Goal: Task Accomplishment & Management: Use online tool/utility

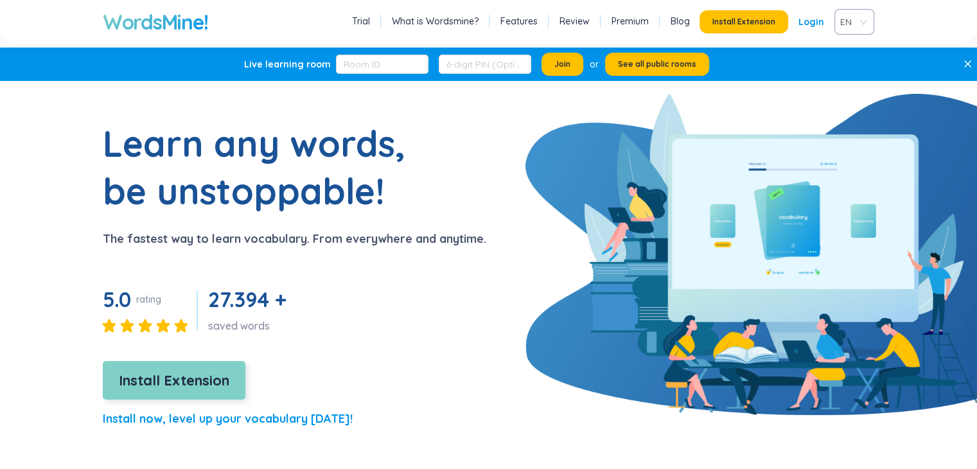
click at [139, 375] on span "Install Extension" at bounding box center [174, 381] width 111 height 22
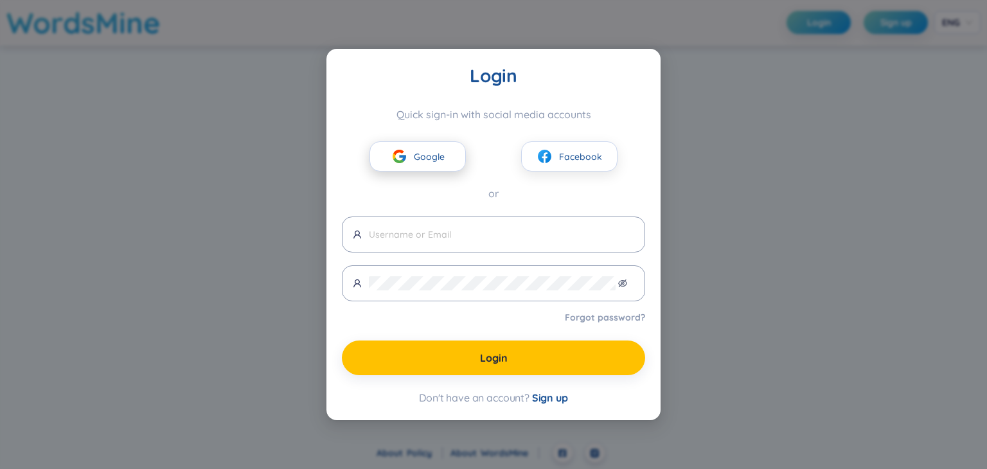
click at [438, 145] on button "Google" at bounding box center [418, 156] width 96 height 30
click at [439, 164] on button "Google" at bounding box center [418, 156] width 96 height 30
drag, startPoint x: 598, startPoint y: 223, endPoint x: 553, endPoint y: 191, distance: 55.3
click at [553, 191] on div "Login Quick sign-in with social media accounts Google Facebook or Forgot passwo…" at bounding box center [493, 234] width 303 height 340
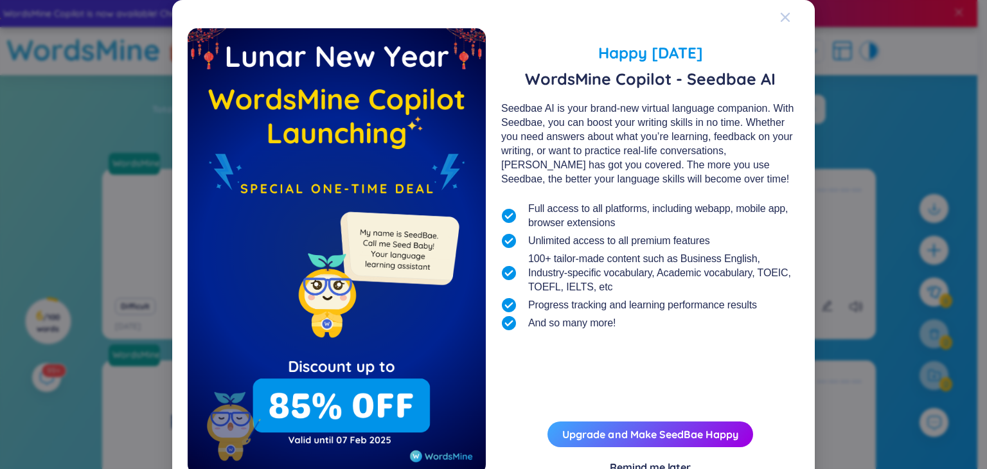
click at [782, 16] on icon "Close" at bounding box center [785, 17] width 10 height 10
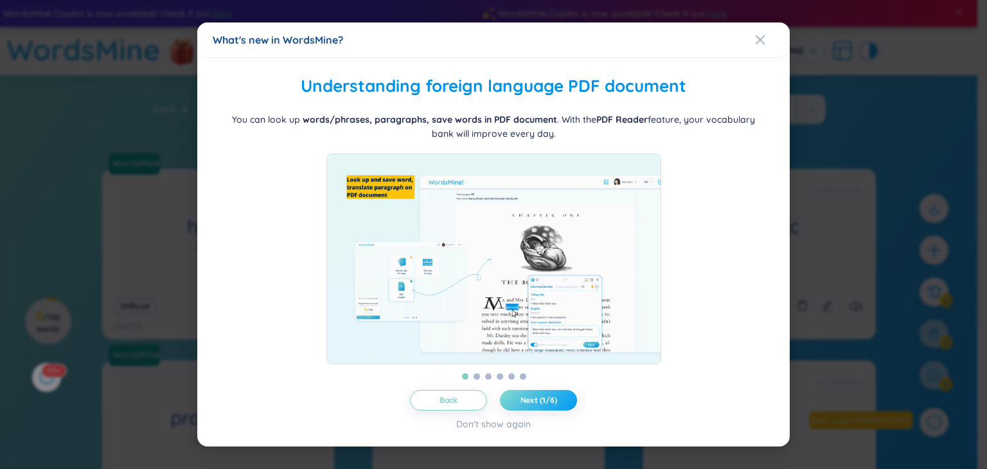
click at [518, 410] on button "Next (1/6)" at bounding box center [538, 400] width 77 height 21
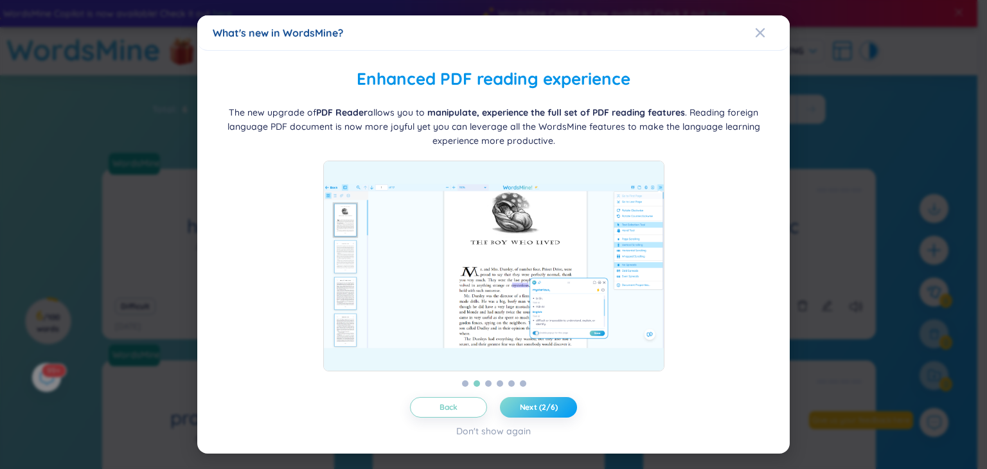
click at [518, 410] on button "Next (2/6)" at bounding box center [538, 407] width 77 height 21
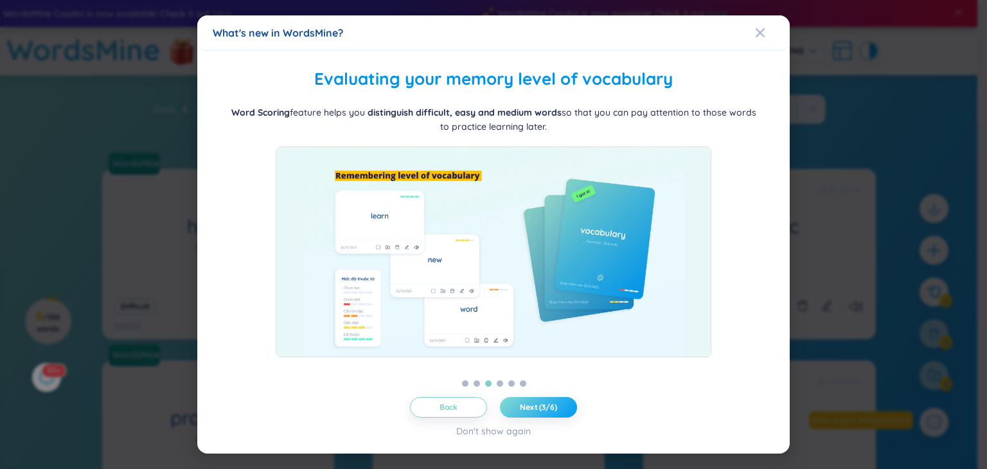
click at [518, 410] on button "Next (3/6)" at bounding box center [538, 407] width 77 height 21
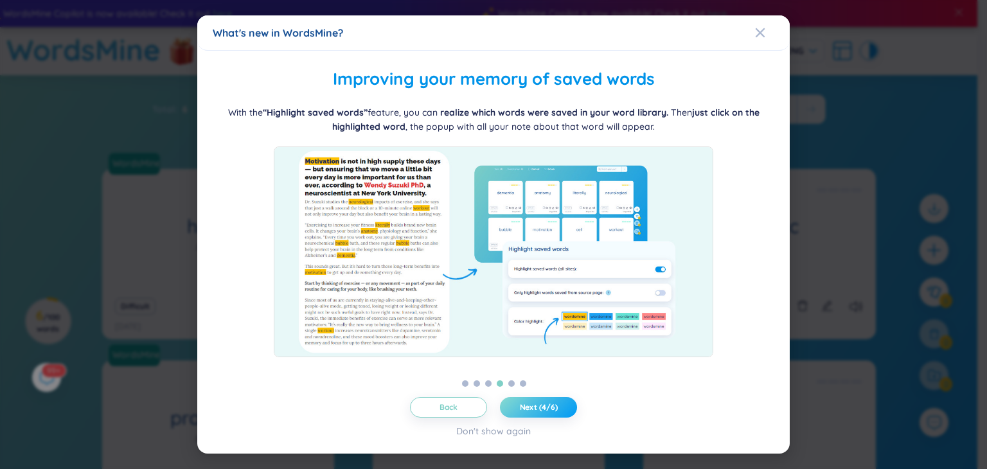
click at [525, 406] on span "Next (4/6)" at bounding box center [539, 407] width 38 height 10
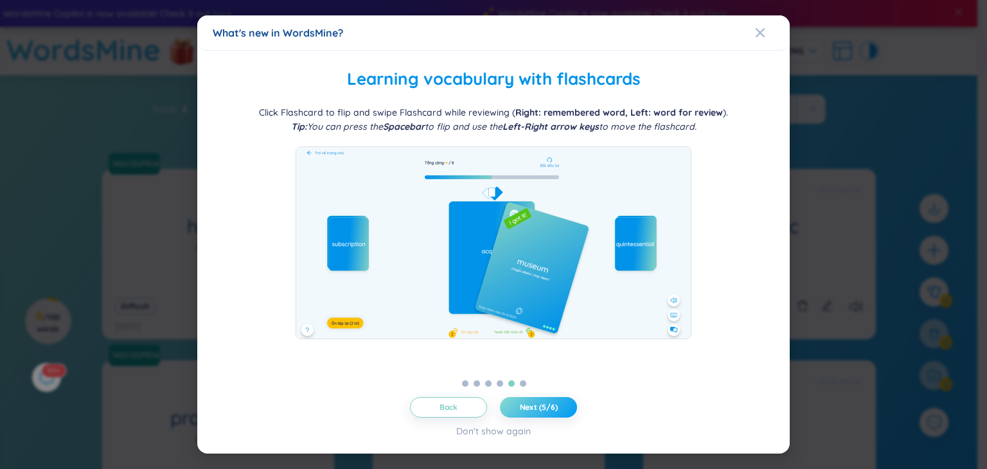
click at [525, 406] on span "Next (5/6)" at bounding box center [539, 407] width 38 height 10
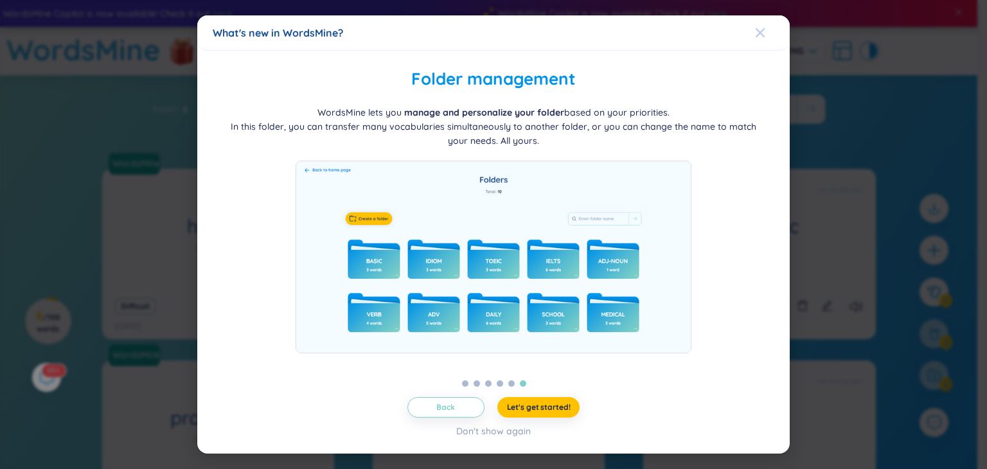
click at [765, 27] on span "Close" at bounding box center [772, 32] width 35 height 35
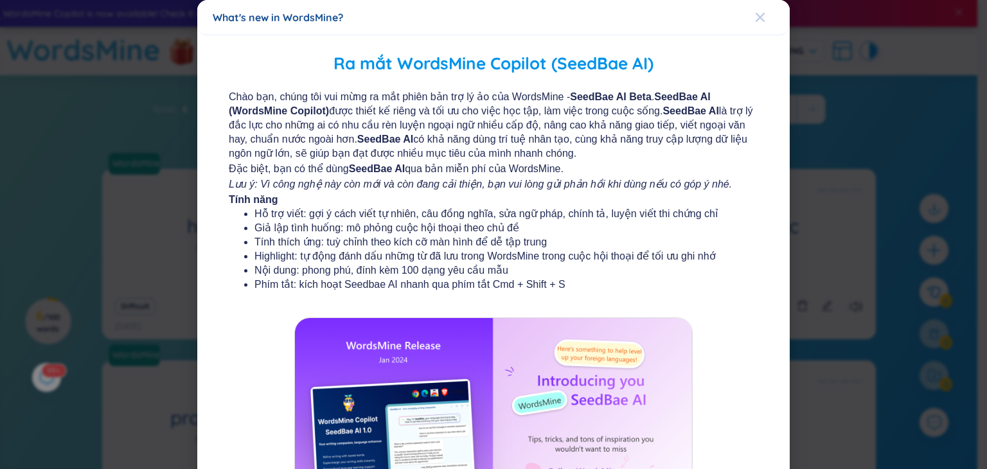
click at [755, 24] on div "Close" at bounding box center [760, 17] width 10 height 35
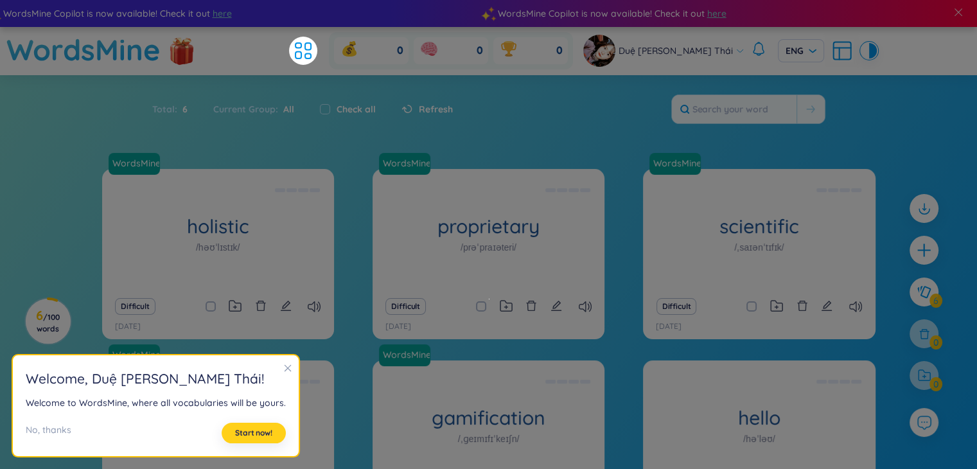
click at [241, 432] on span "Start now!" at bounding box center [253, 433] width 37 height 10
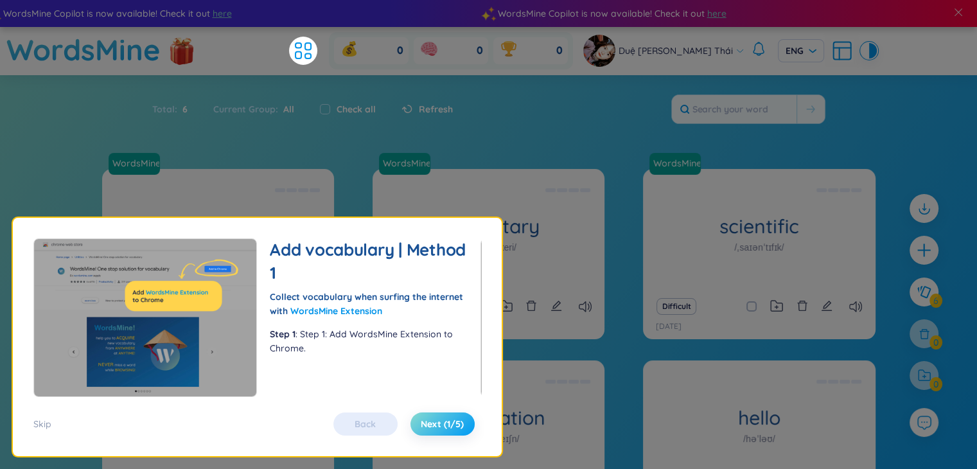
click at [424, 422] on span "Next (1/5)" at bounding box center [442, 424] width 43 height 13
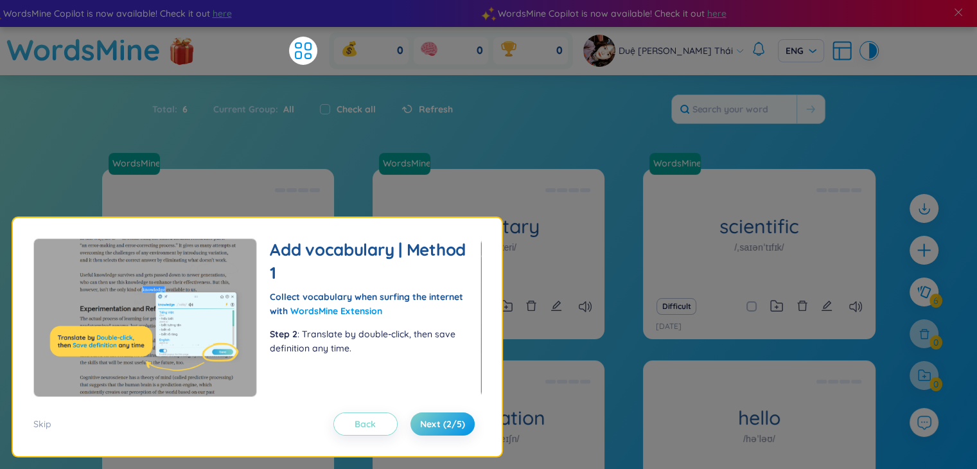
click at [369, 425] on span "Back" at bounding box center [365, 424] width 21 height 13
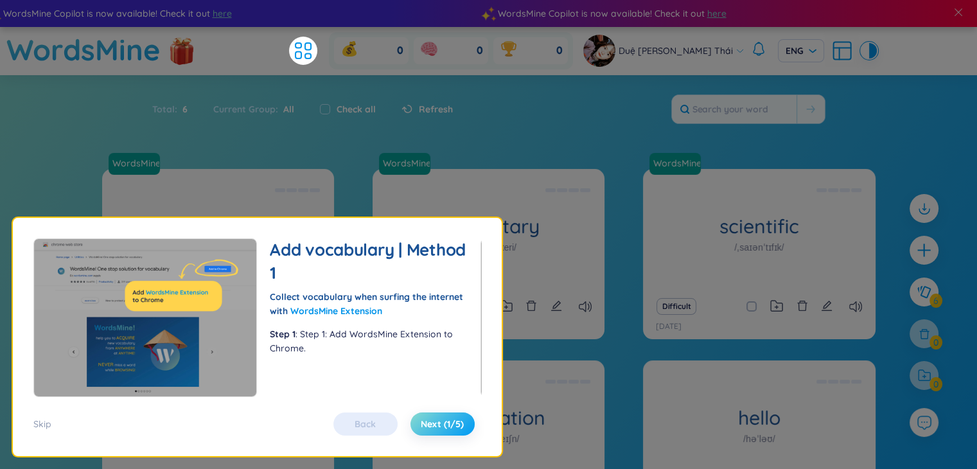
click at [435, 424] on span "Next (1/5)" at bounding box center [442, 424] width 43 height 13
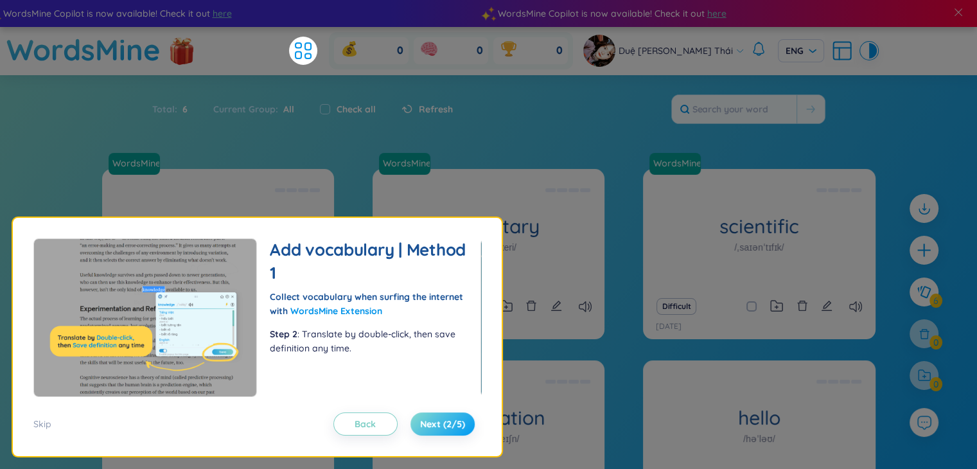
click at [435, 424] on span "Next (2/5)" at bounding box center [442, 424] width 45 height 13
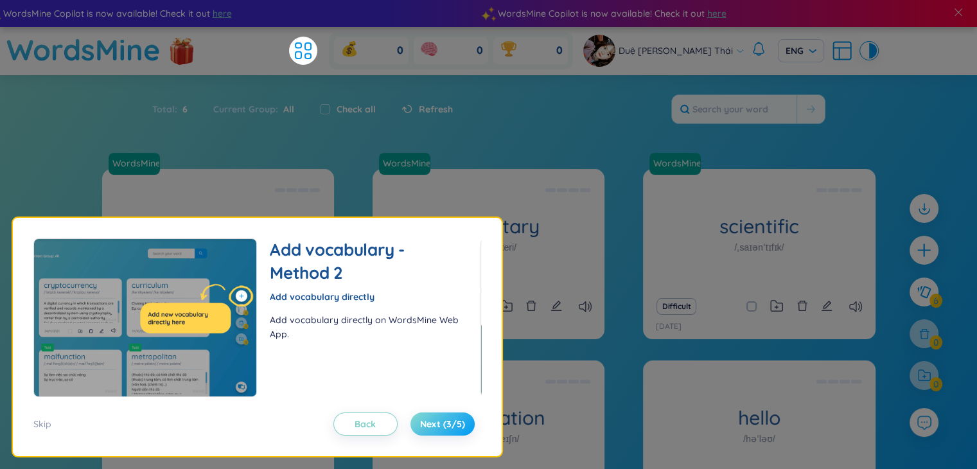
click at [435, 424] on span "Next (3/5)" at bounding box center [442, 424] width 45 height 13
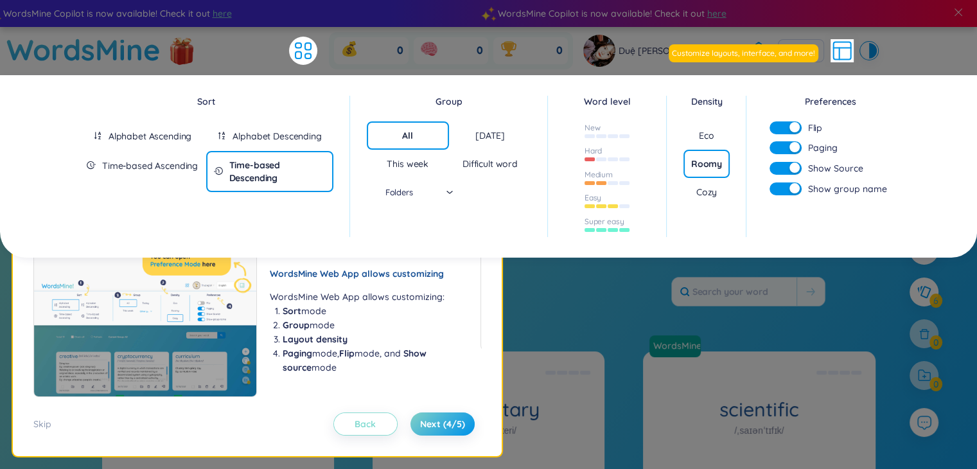
click at [365, 426] on span "Back" at bounding box center [365, 424] width 21 height 13
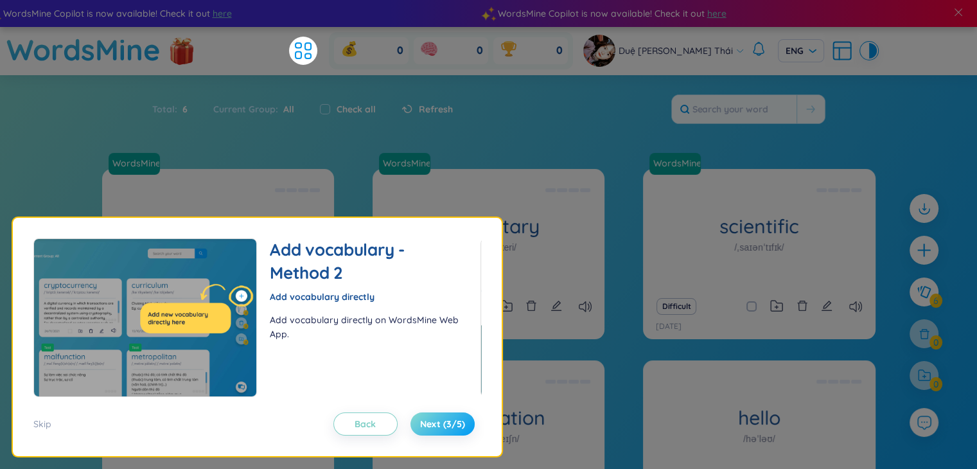
click at [430, 427] on span "Next (3/5)" at bounding box center [442, 424] width 45 height 13
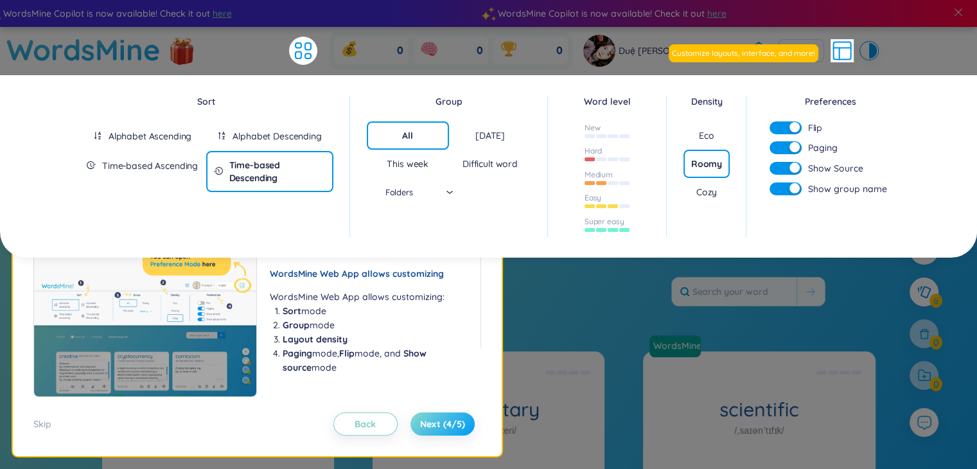
click at [430, 427] on span "Next (4/5)" at bounding box center [442, 424] width 45 height 13
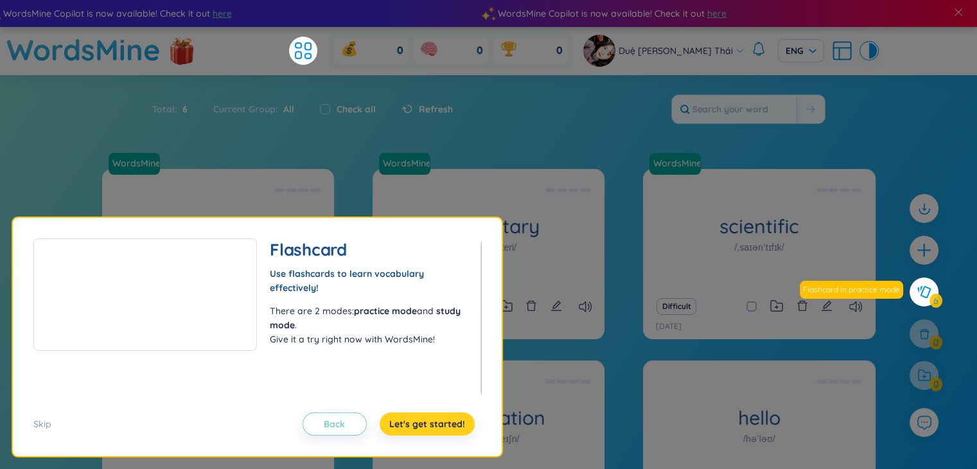
click at [430, 427] on span "Let's get started!" at bounding box center [427, 424] width 76 height 13
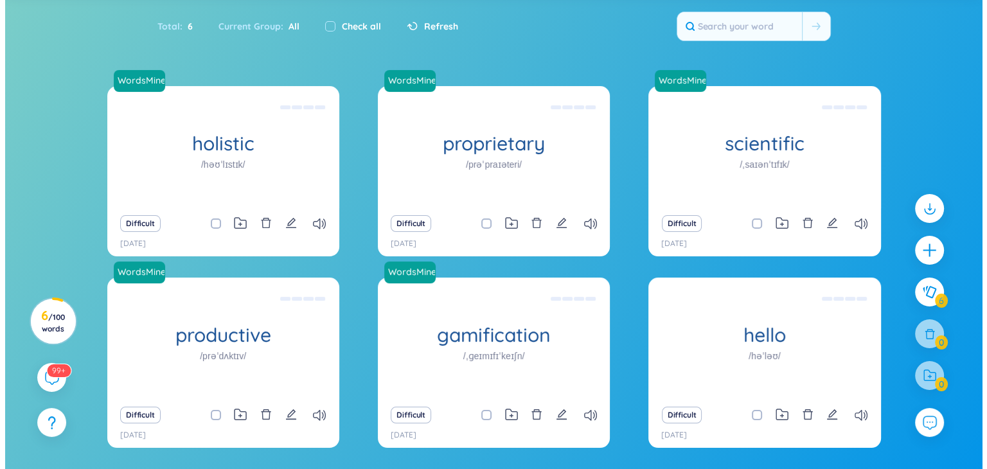
scroll to position [129, 0]
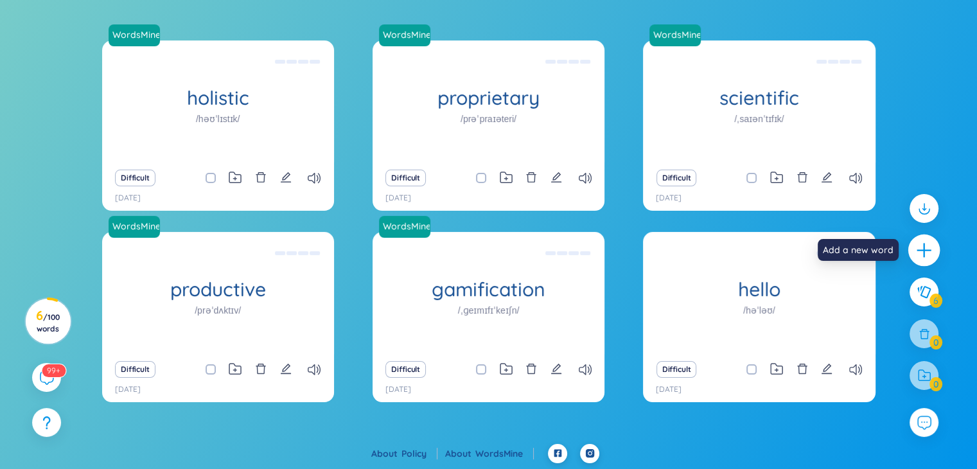
click at [925, 258] on icon "plus" at bounding box center [925, 251] width 18 height 18
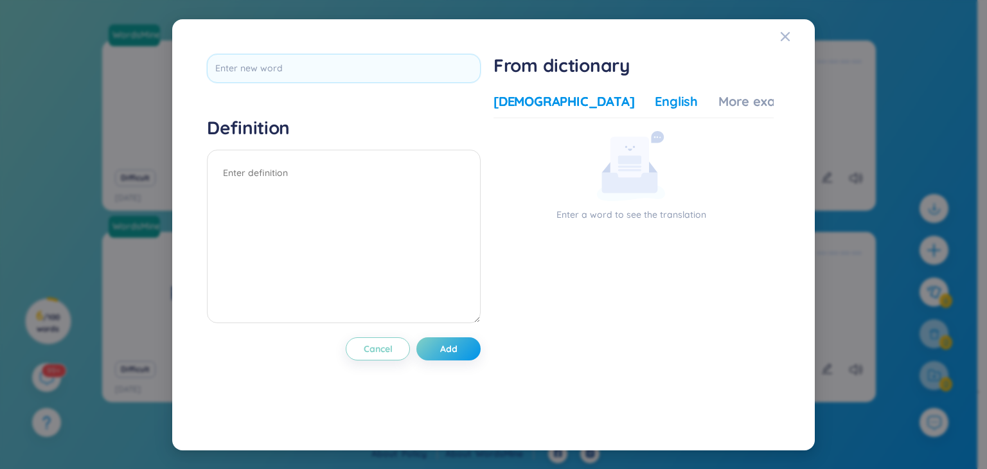
click at [655, 104] on div "English" at bounding box center [676, 102] width 43 height 18
click at [718, 109] on div "More examples" at bounding box center [764, 102] width 93 height 18
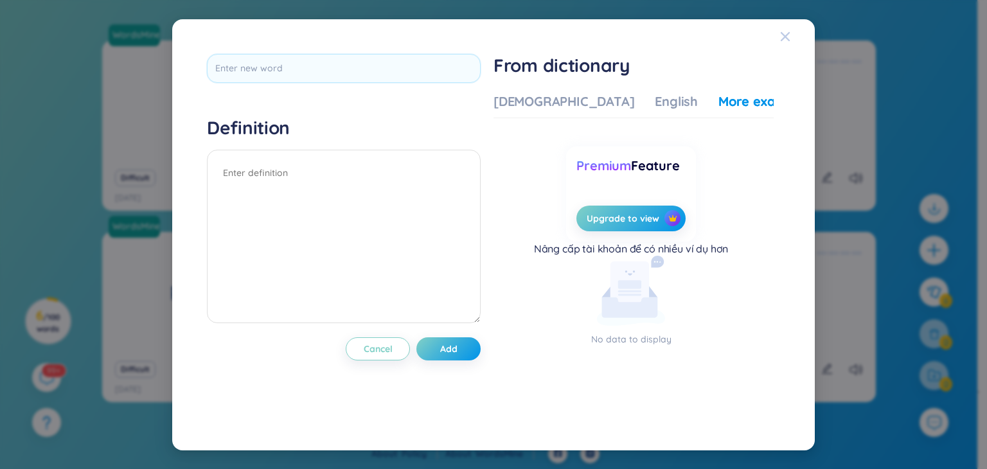
click at [791, 35] on span "Close" at bounding box center [797, 36] width 35 height 35
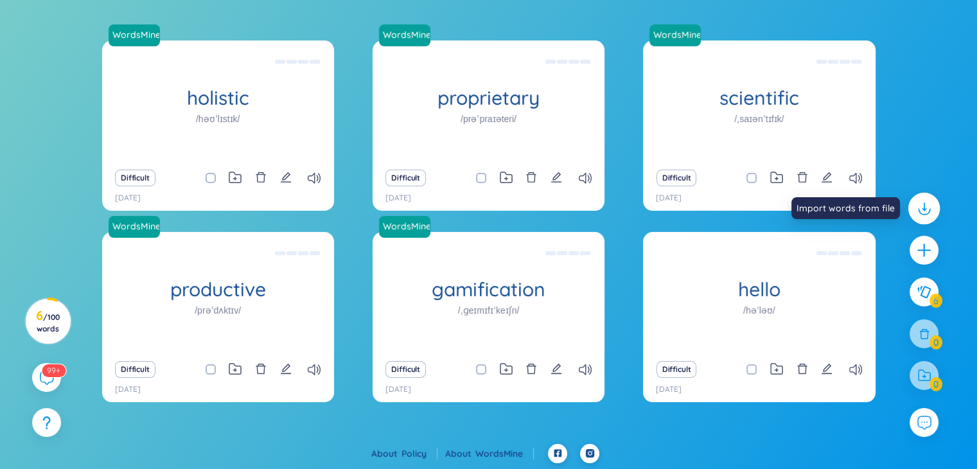
click at [933, 202] on div at bounding box center [925, 209] width 32 height 32
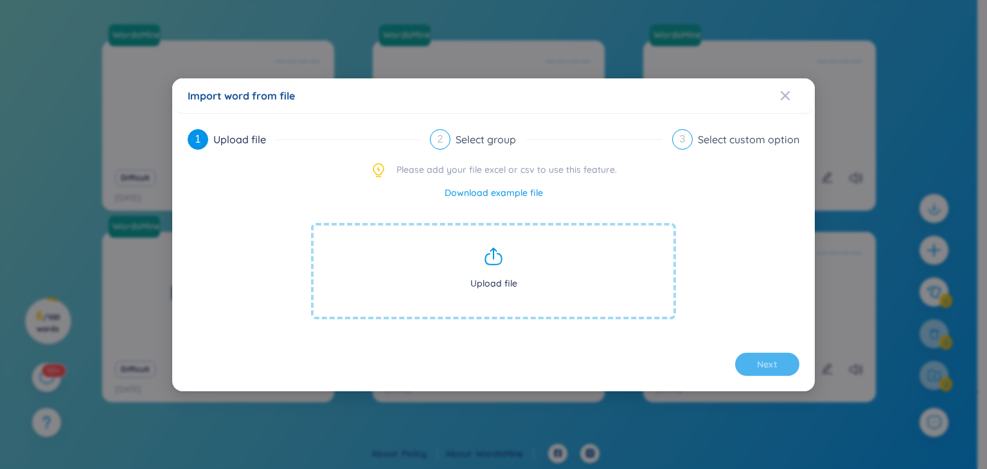
click at [501, 249] on icon at bounding box center [493, 256] width 21 height 21
click at [499, 253] on icon at bounding box center [493, 256] width 21 height 21
click at [508, 196] on link "Download example file" at bounding box center [494, 193] width 98 height 14
click at [510, 278] on span "Upload file" at bounding box center [493, 271] width 365 height 96
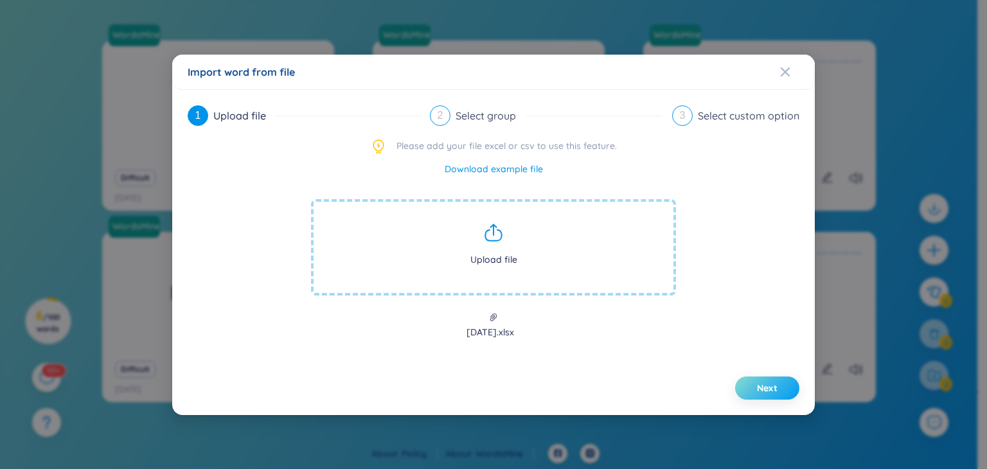
click at [762, 386] on span "Next" at bounding box center [767, 388] width 21 height 13
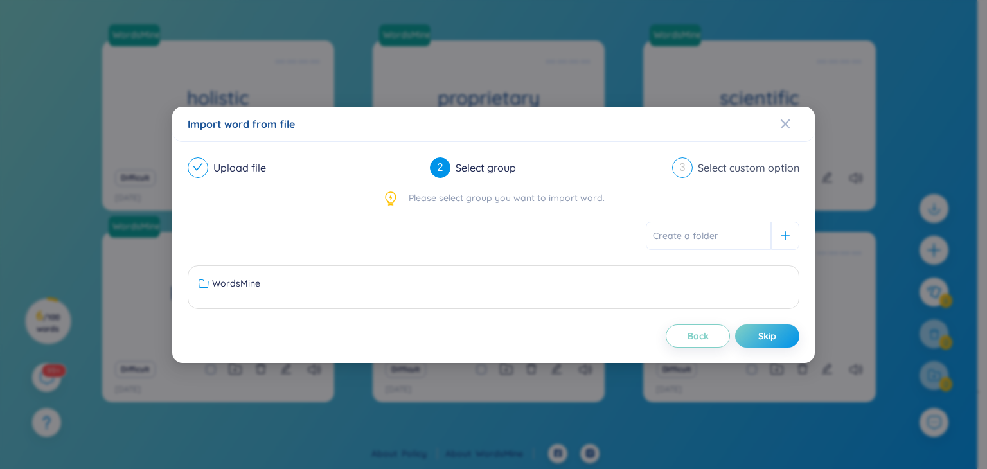
click at [473, 294] on ul "WordsMine No data to display" at bounding box center [493, 287] width 605 height 27
click at [724, 241] on input "text" at bounding box center [708, 236] width 125 height 28
click at [765, 247] on input "text" at bounding box center [708, 236] width 125 height 28
type input "x"
type input "saturday"
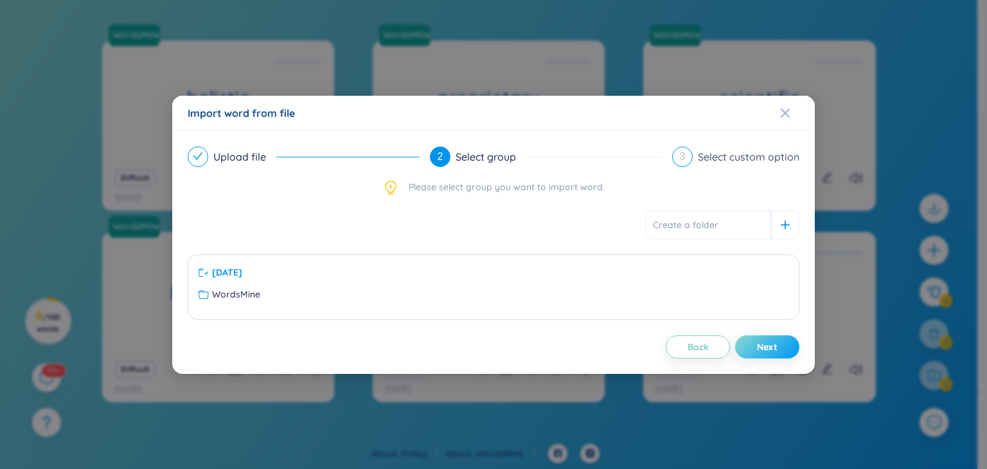
click at [780, 345] on button "Next" at bounding box center [767, 346] width 64 height 23
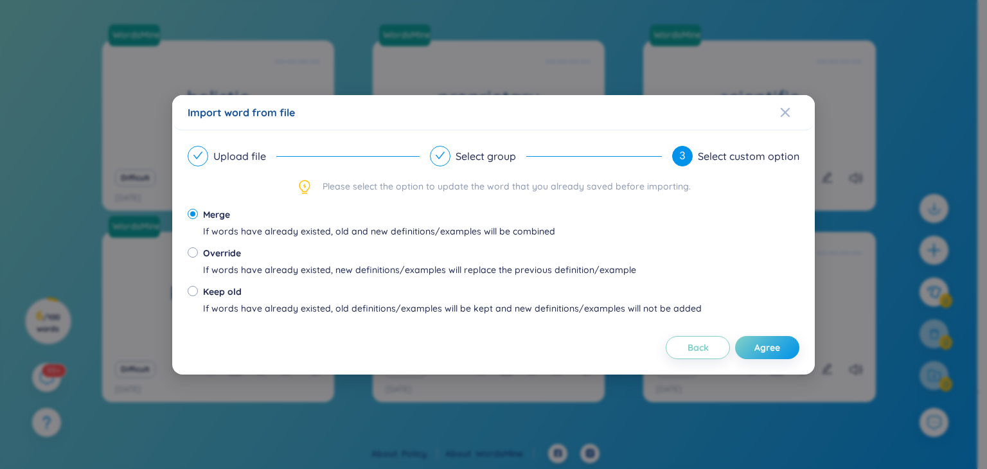
click at [780, 345] on button "Agree" at bounding box center [767, 347] width 64 height 23
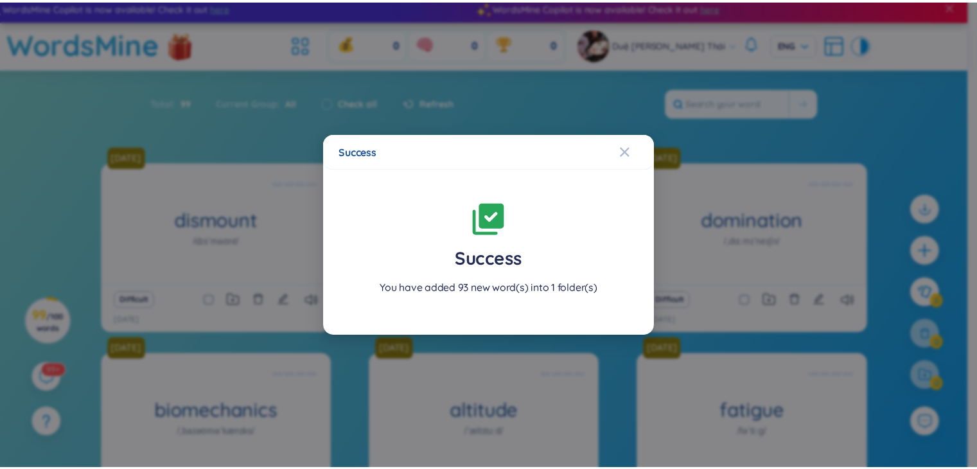
scroll to position [168, 0]
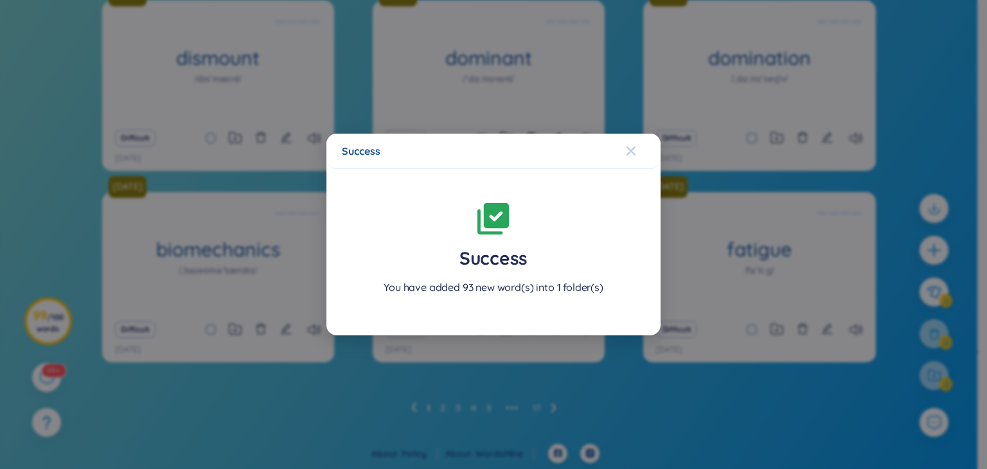
click at [635, 155] on icon "Close" at bounding box center [631, 151] width 10 height 10
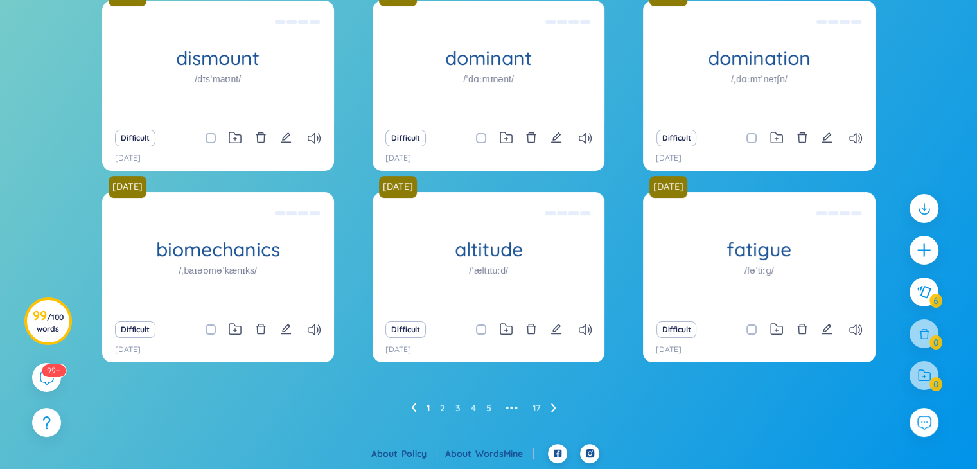
click at [553, 409] on icon at bounding box center [553, 408] width 5 height 10
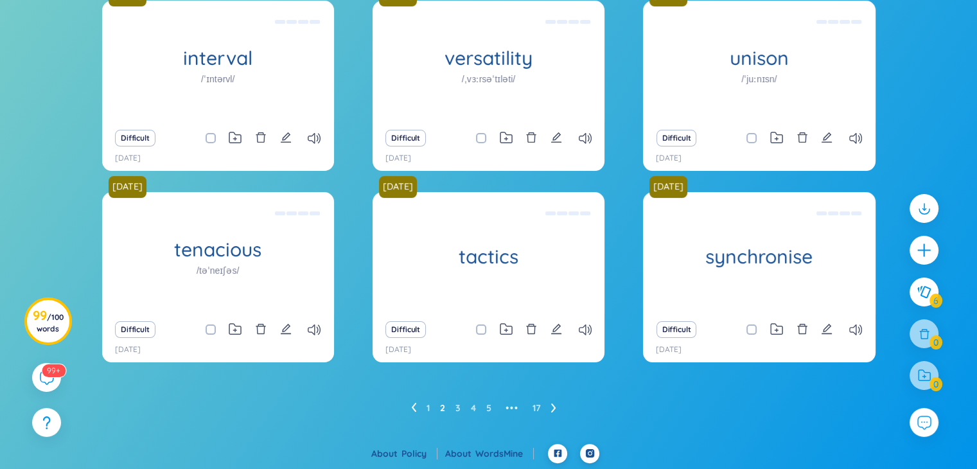
click at [553, 409] on icon at bounding box center [553, 408] width 5 height 10
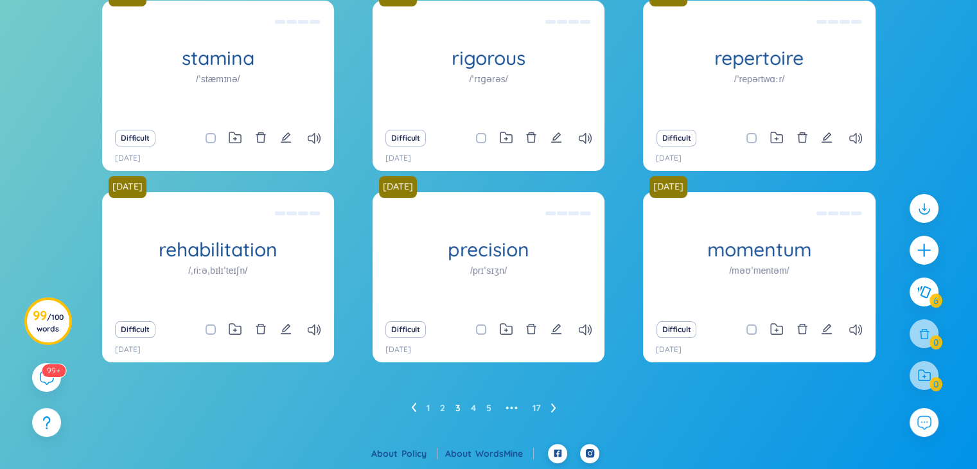
click at [553, 409] on icon at bounding box center [553, 408] width 5 height 10
click at [553, 409] on ul "1 2 3 4 5 6 ••• 17" at bounding box center [489, 408] width 171 height 21
click at [560, 409] on icon at bounding box center [561, 408] width 5 height 10
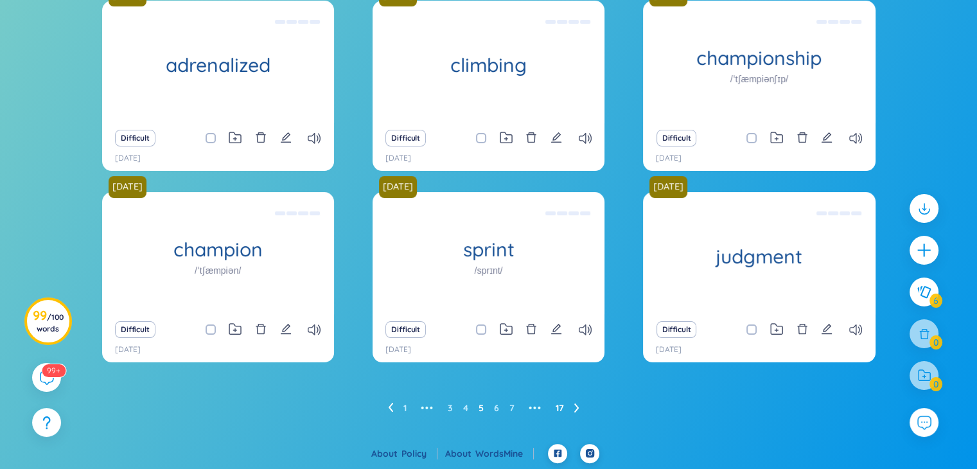
click at [560, 409] on link "17" at bounding box center [560, 407] width 8 height 19
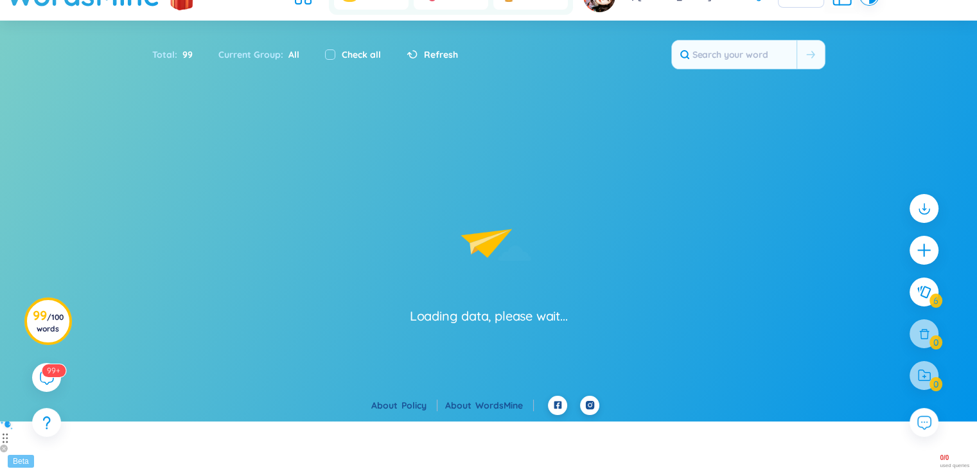
scroll to position [6, 0]
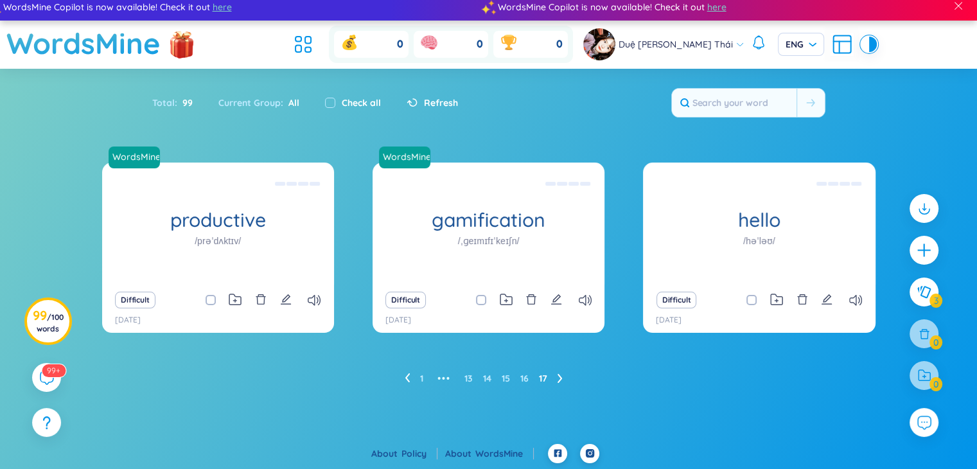
click at [560, 409] on div "WordsMine productive /prəˈdʌktɪv/ Đạt hiệu xuât, hiệu quả Eg: She developed a p…" at bounding box center [488, 289] width 977 height 252
click at [558, 377] on icon at bounding box center [560, 378] width 5 height 10
click at [407, 376] on icon at bounding box center [407, 378] width 5 height 10
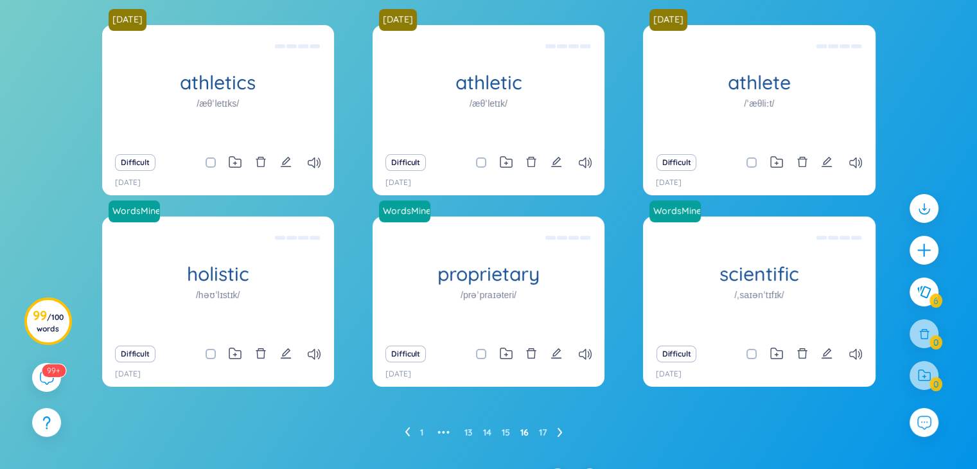
scroll to position [168, 0]
